Goal: Task Accomplishment & Management: Complete application form

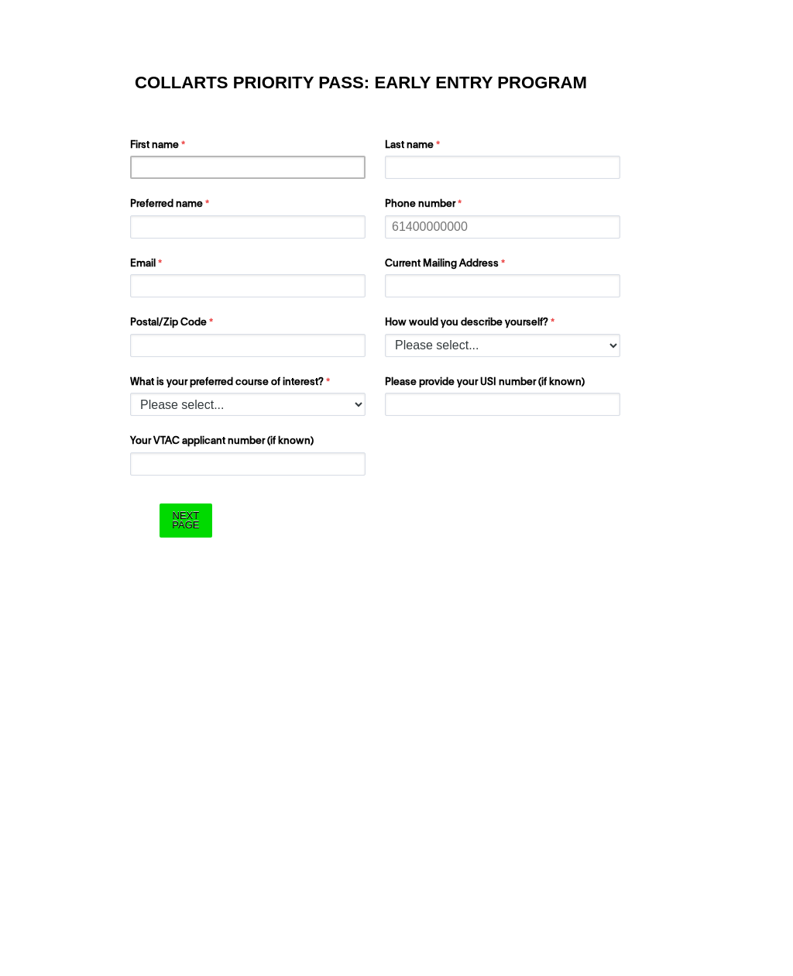
click at [311, 177] on input "First name" at bounding box center [247, 167] width 235 height 23
type input "Anathi"
type input "Khumalo"
type input "Any"
click at [436, 232] on input "Phone number" at bounding box center [502, 226] width 235 height 23
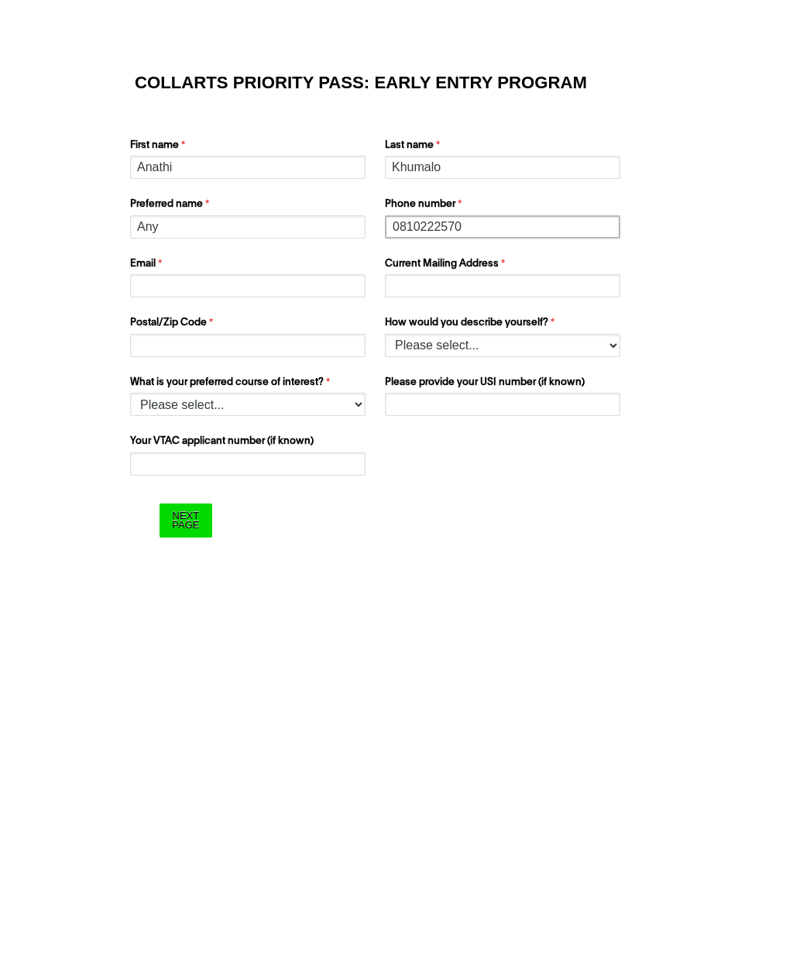
type input "0810222570"
click at [287, 294] on input "Email" at bounding box center [247, 285] width 235 height 23
type input "A"
type input "[EMAIL_ADDRESS][DOMAIN_NAME]"
click at [493, 276] on input "Current Mailing Address" at bounding box center [502, 285] width 235 height 23
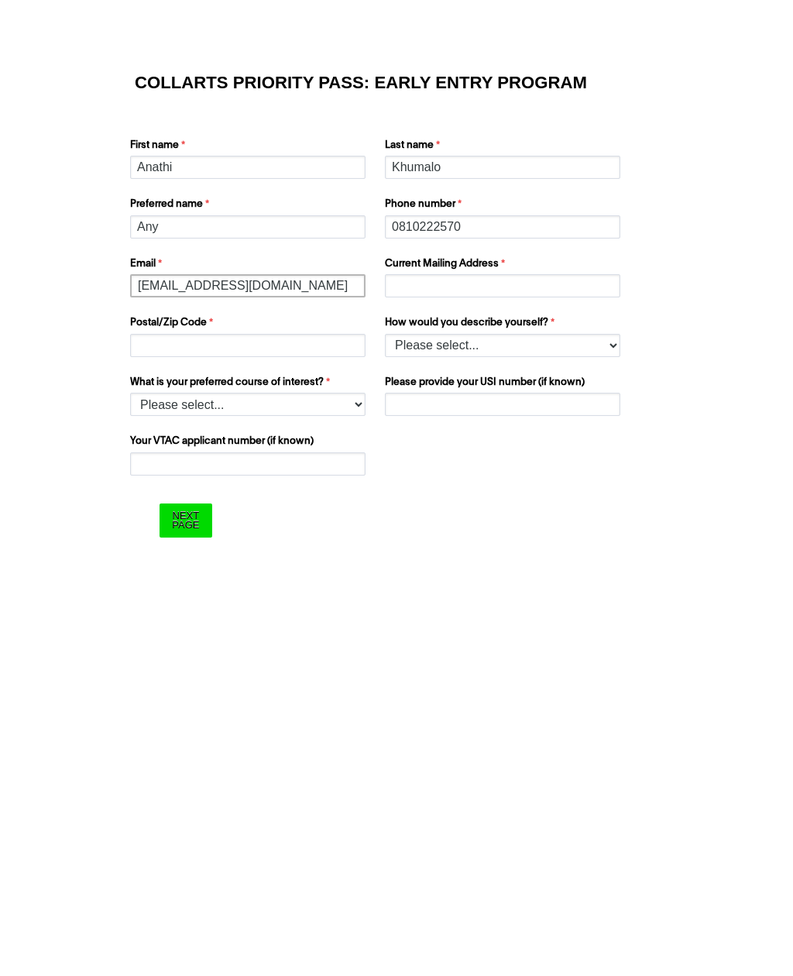
click at [225, 281] on input "[EMAIL_ADDRESS][DOMAIN_NAME]" at bounding box center [247, 285] width 235 height 23
click at [225, 280] on input "[EMAIL_ADDRESS][DOMAIN_NAME]" at bounding box center [247, 285] width 235 height 23
click at [219, 289] on input "[EMAIL_ADDRESS][DOMAIN_NAME]" at bounding box center [247, 285] width 235 height 23
click at [219, 288] on input "[EMAIL_ADDRESS][DOMAIN_NAME]" at bounding box center [247, 285] width 235 height 23
click at [456, 280] on input "Current Mailing Address" at bounding box center [502, 285] width 235 height 23
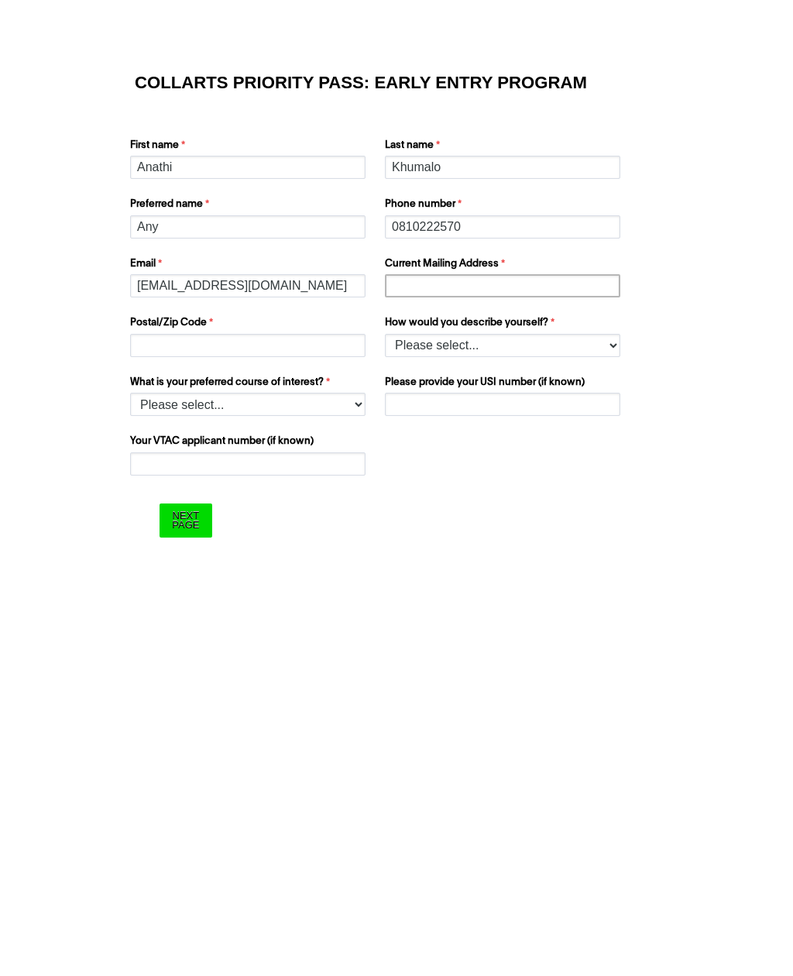
click at [409, 292] on input "Current Mailing Address" at bounding box center [502, 285] width 235 height 23
click at [404, 289] on input "Current Mailing Address" at bounding box center [502, 285] width 235 height 23
paste input "[EMAIL_ADDRESS][DOMAIN_NAME]"
type input "[EMAIL_ADDRESS][DOMAIN_NAME]"
click at [342, 346] on input "Postal/Zip Code" at bounding box center [247, 345] width 235 height 23
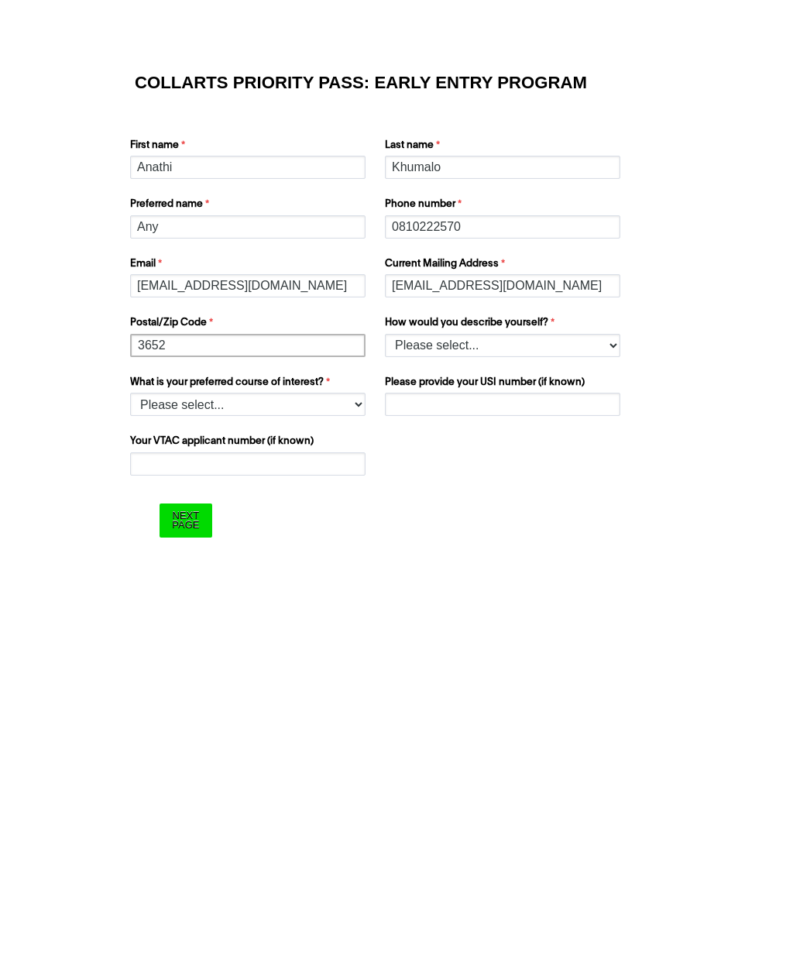
type input "3652"
click at [586, 330] on label "How would you describe yourself?" at bounding box center [504, 324] width 239 height 19
click at [586, 334] on select "Please select... I’m currently in Year 12 I've completed Year 12 and took a gap…" at bounding box center [502, 345] width 235 height 23
select select "tfa_158"
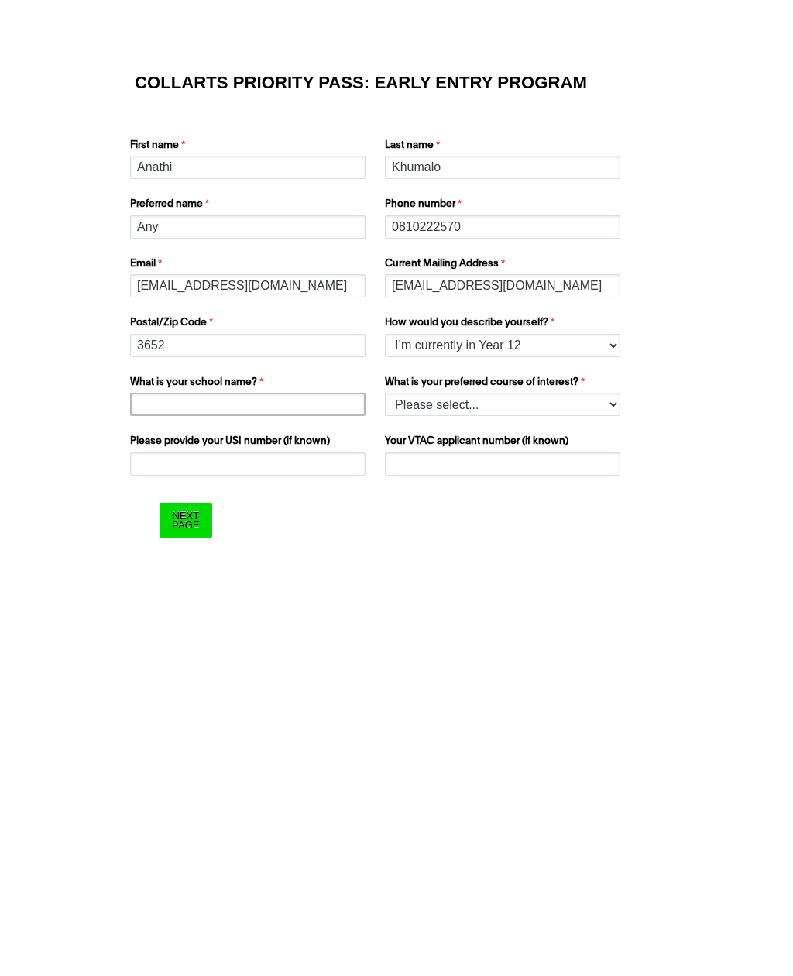
click at [324, 403] on input "What is your school name?" at bounding box center [247, 404] width 235 height 23
type input "[GEOGRAPHIC_DATA]"
click at [604, 409] on select "Please select... 2D Animation Acting Audio Engineering Comedy Digital & Social …" at bounding box center [502, 404] width 235 height 23
select select "tfa_1216"
click at [328, 458] on input "Please provide your USI number (if known)" at bounding box center [247, 463] width 235 height 23
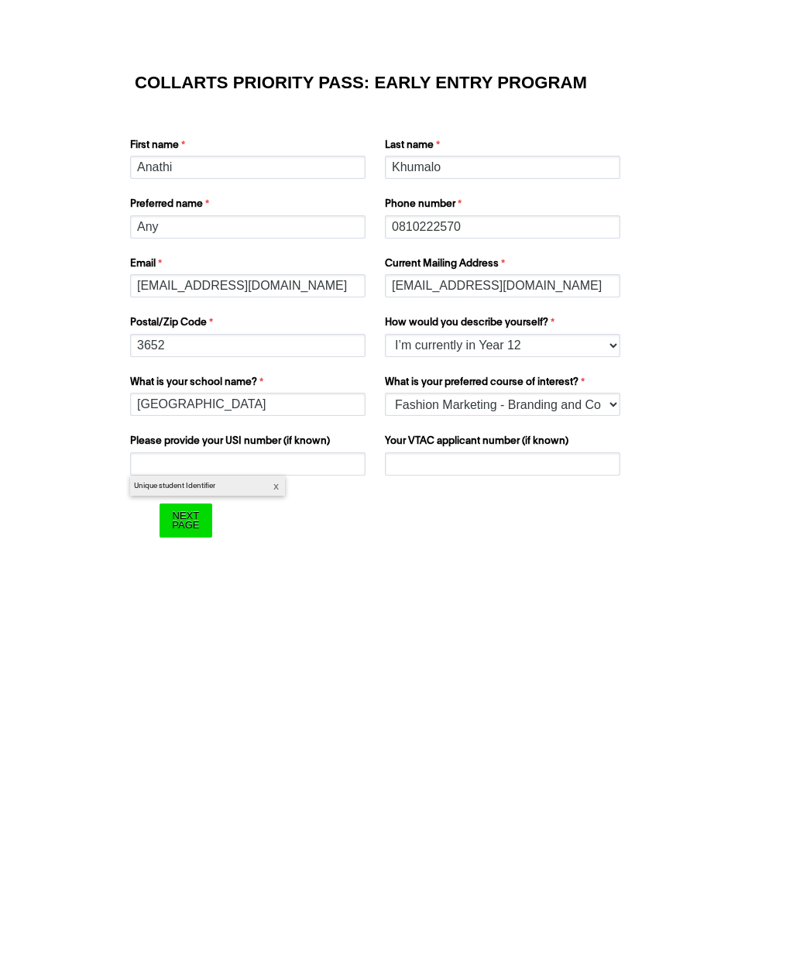
click at [562, 516] on form "COLLARTS PRIORITY PASS: EARLY ENTRY PROGRAM First name [PERSON_NAME] Last name …" at bounding box center [397, 306] width 620 height 529
click at [194, 523] on input "Next Page" at bounding box center [186, 520] width 52 height 33
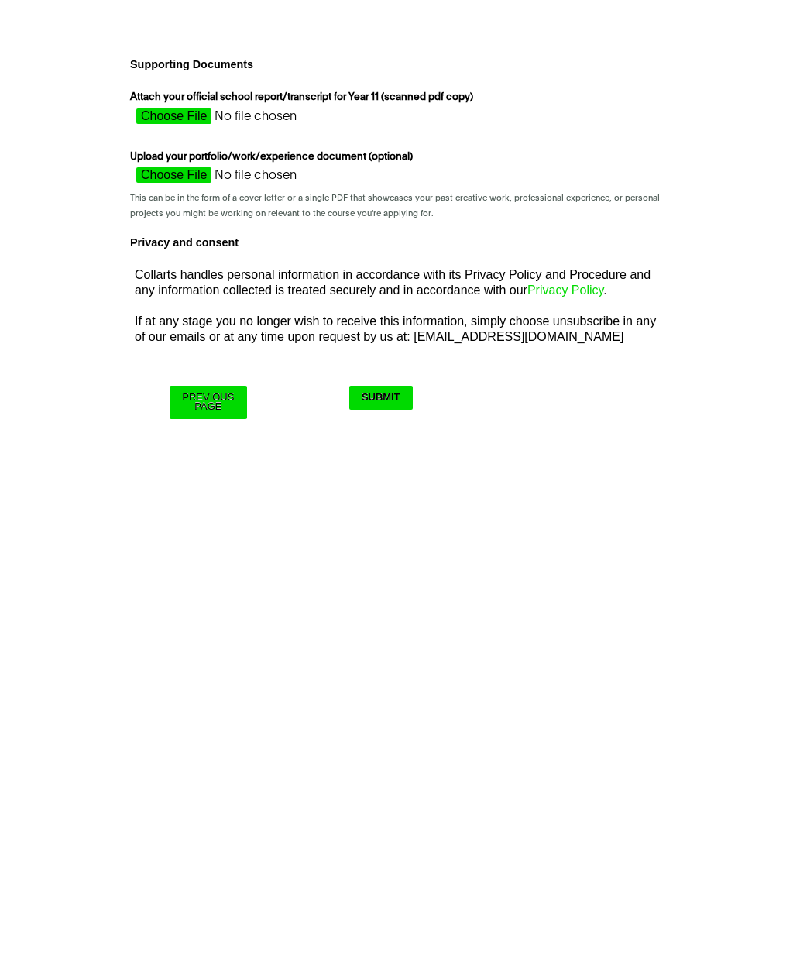
click at [174, 122] on input "Attach your official school report/transcript for Year 11 (scanned pdf copy)" at bounding box center [268, 119] width 276 height 23
type input "C:\fakepath\IMG_4702.HEIC"
click at [220, 124] on input "Attach your official school report/transcript for Year 11 (scanned pdf copy)" at bounding box center [268, 119] width 276 height 23
click at [390, 397] on input "Submit" at bounding box center [381, 398] width 64 height 24
